Goal: Information Seeking & Learning: Find specific fact

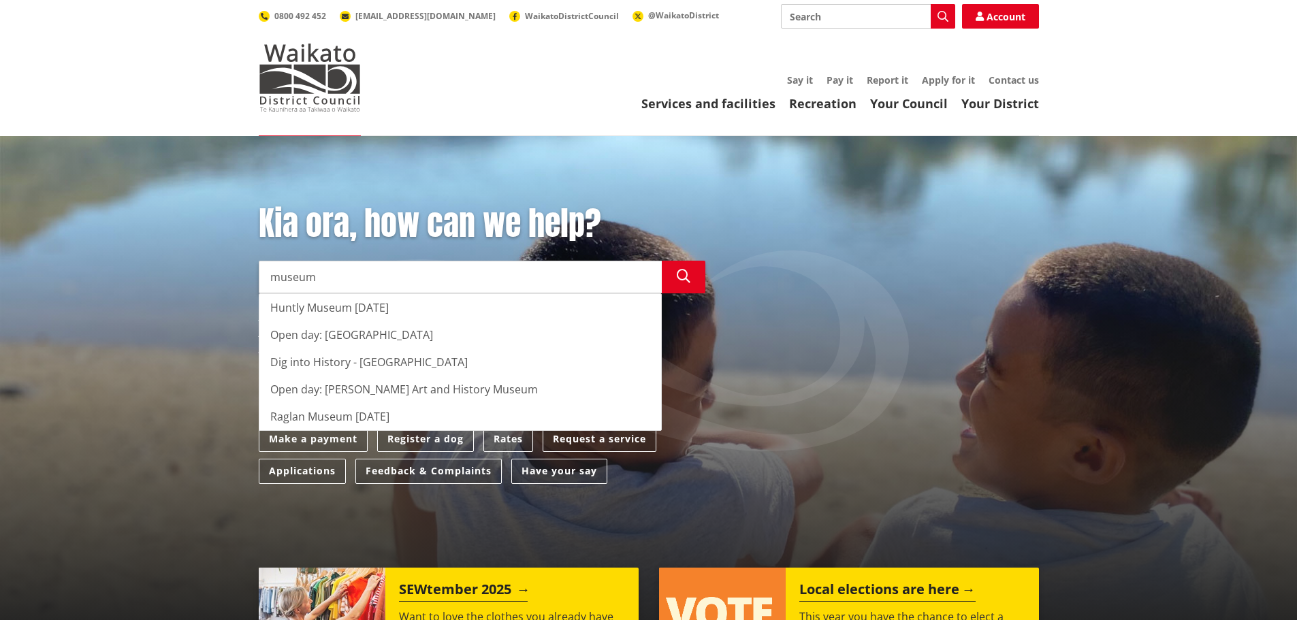
type input "museum"
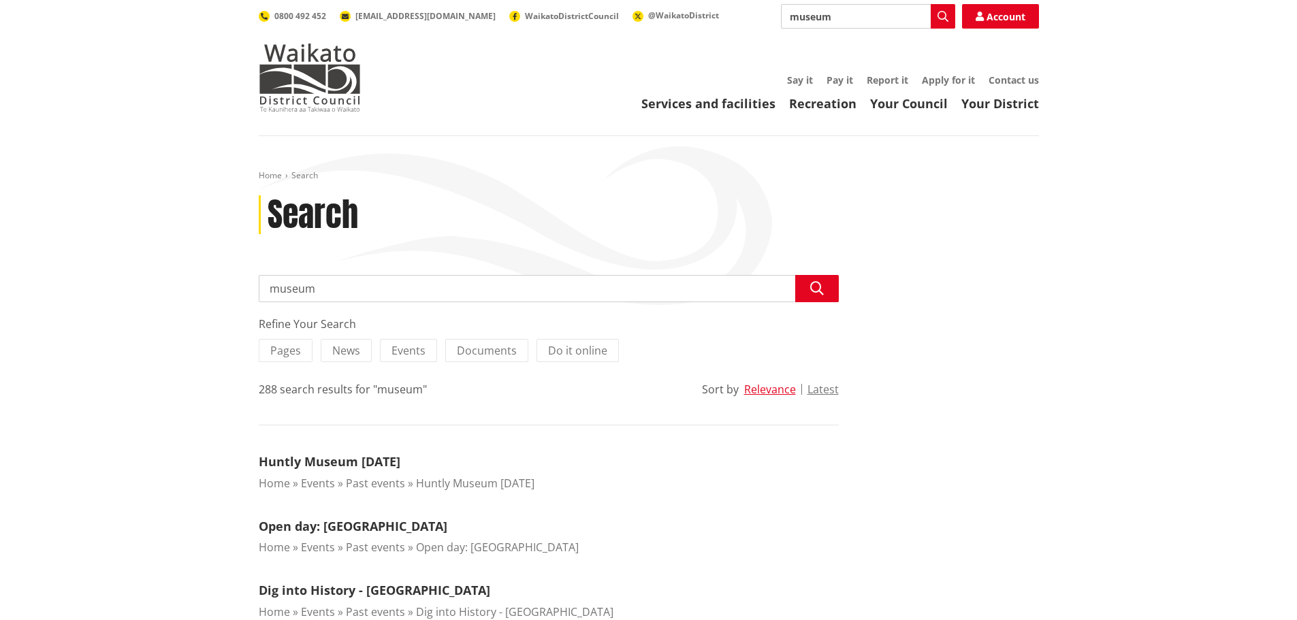
drag, startPoint x: 691, startPoint y: 490, endPoint x: 697, endPoint y: 482, distance: 9.7
click at [691, 490] on ol "Home Events Past events Huntly Museum Heritage Day" at bounding box center [549, 483] width 580 height 16
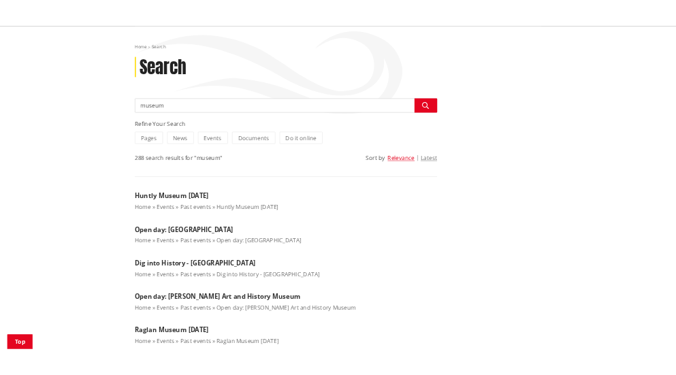
scroll to position [204, 0]
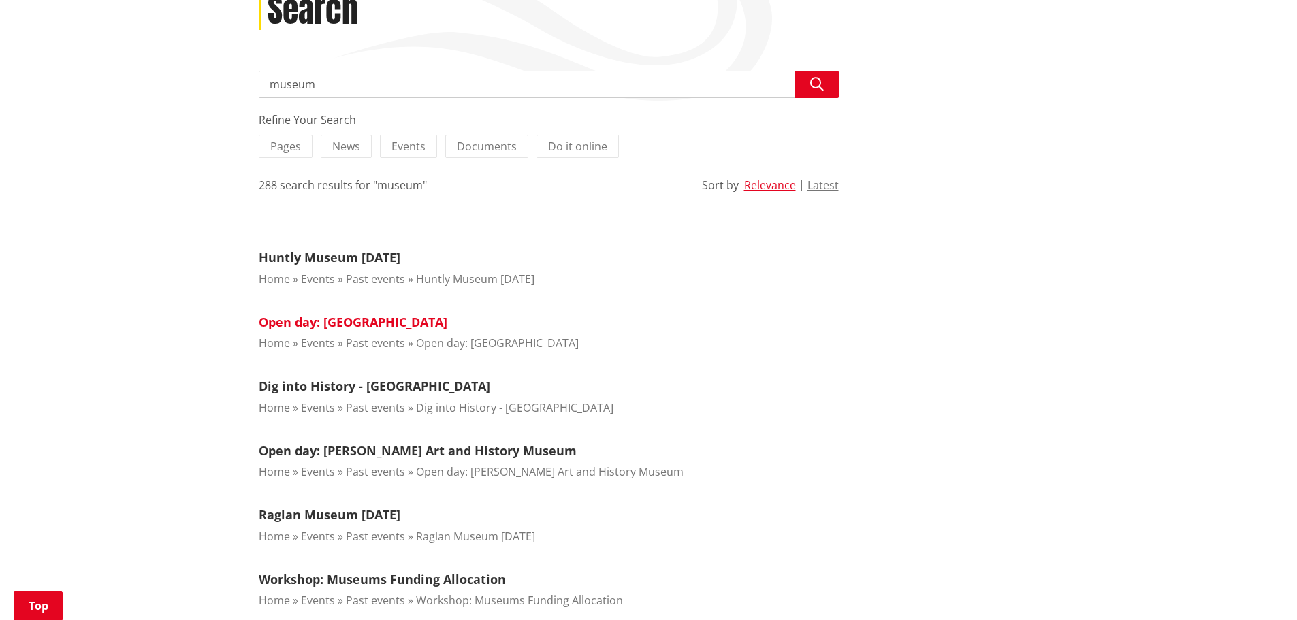
click at [447, 324] on link "Open day: [GEOGRAPHIC_DATA]" at bounding box center [353, 322] width 189 height 16
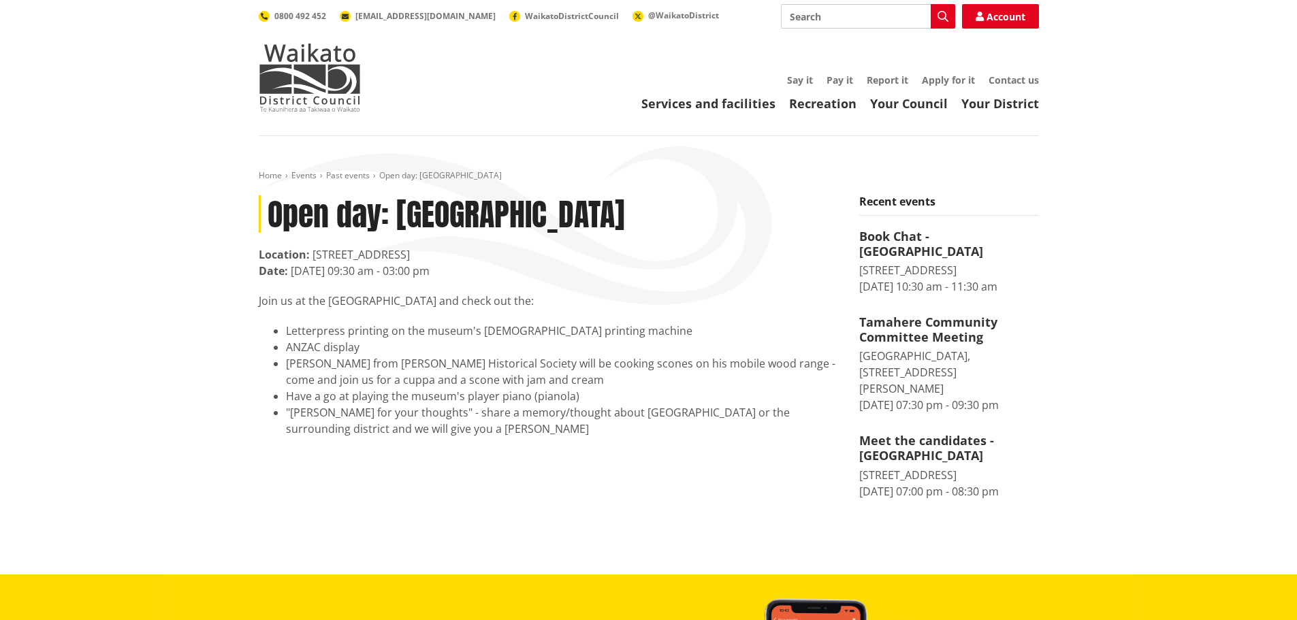
drag, startPoint x: 398, startPoint y: 221, endPoint x: 772, endPoint y: 218, distance: 374.6
click at [772, 218] on h1 "Open day: [GEOGRAPHIC_DATA]" at bounding box center [549, 213] width 580 height 37
